Goal: Information Seeking & Learning: Learn about a topic

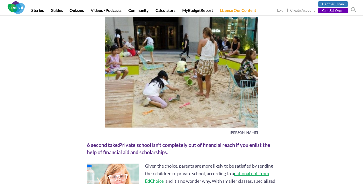
scroll to position [171, 0]
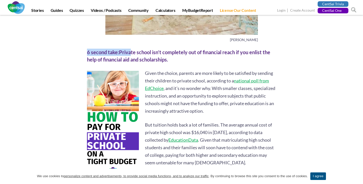
drag, startPoint x: 85, startPoint y: 53, endPoint x: 166, endPoint y: 53, distance: 81.1
click at [166, 53] on div "6 second take: Private school isn’t completely out of financial reach if you en…" at bounding box center [181, 56] width 189 height 14
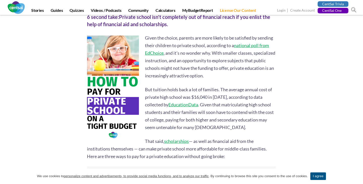
scroll to position [210, 0]
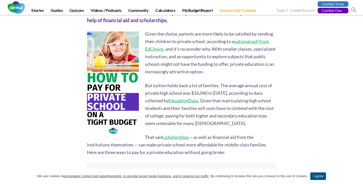
click at [181, 136] on link "scholarships" at bounding box center [176, 137] width 25 height 6
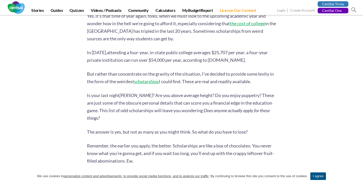
scroll to position [228, 0]
